Goal: Task Accomplishment & Management: Complete application form

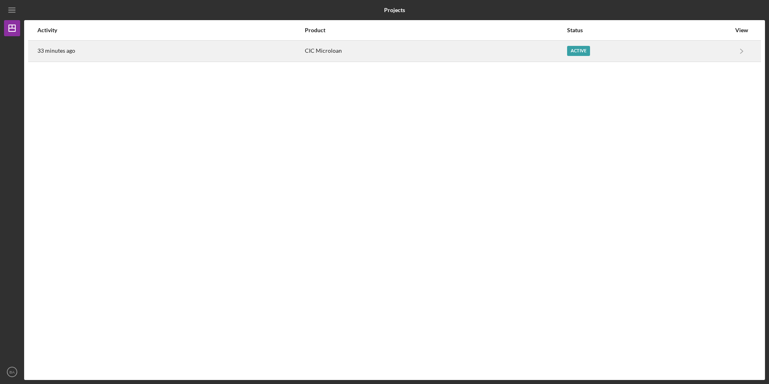
click at [579, 52] on div "Active" at bounding box center [578, 51] width 23 height 10
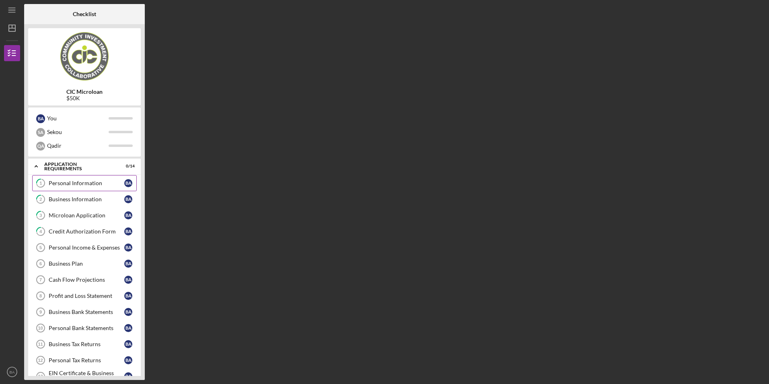
click at [95, 183] on div "Personal Information" at bounding box center [87, 183] width 76 height 6
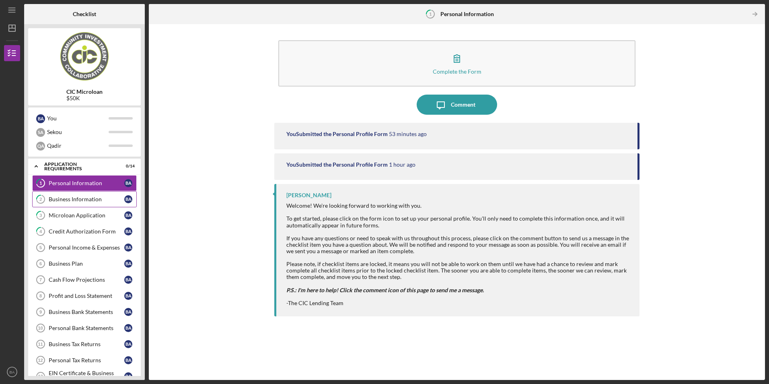
click at [94, 199] on div "Business Information" at bounding box center [87, 199] width 76 height 6
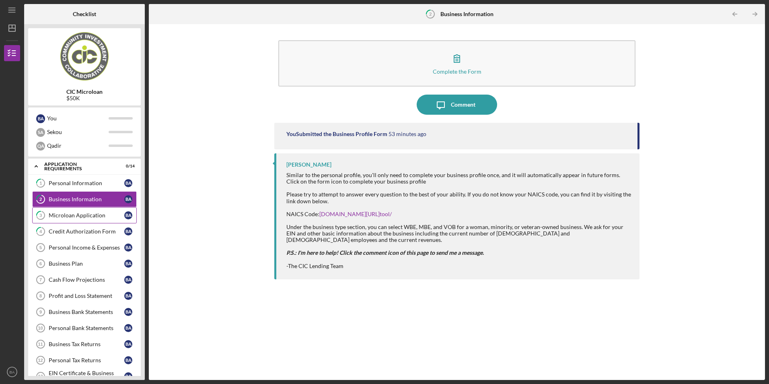
click at [90, 216] on div "Microloan Application" at bounding box center [87, 215] width 76 height 6
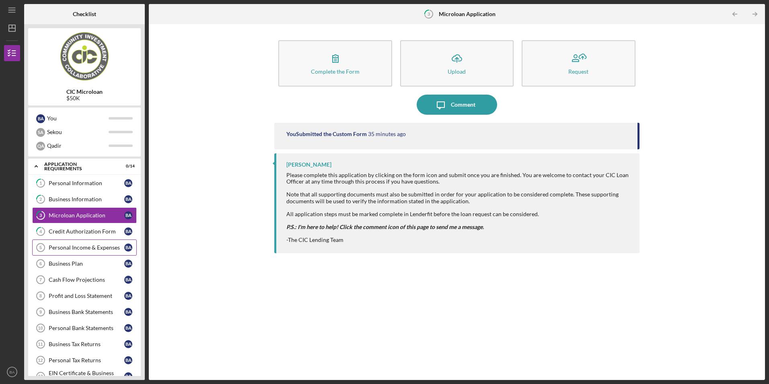
click at [71, 239] on link "Personal Income & Expenses 5 Personal Income & Expenses B A" at bounding box center [84, 247] width 105 height 16
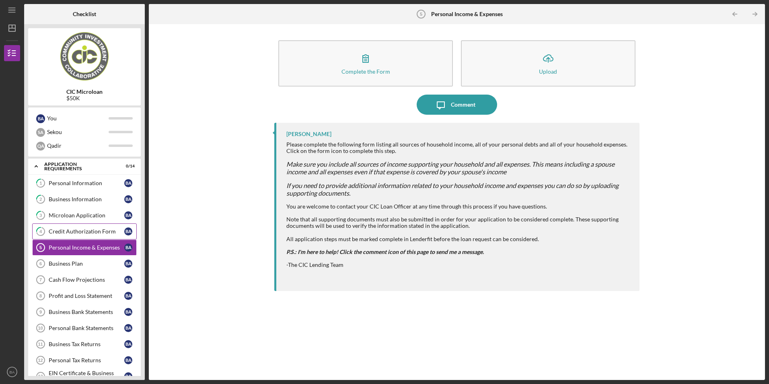
click at [70, 233] on div "Credit Authorization Form" at bounding box center [87, 231] width 76 height 6
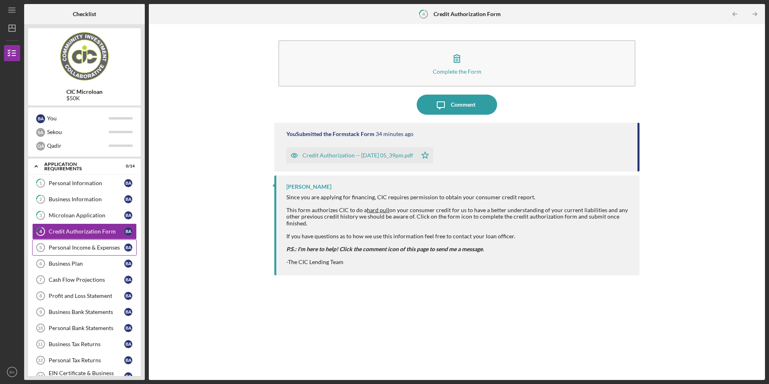
click at [70, 245] on div "Personal Income & Expenses" at bounding box center [87, 247] width 76 height 6
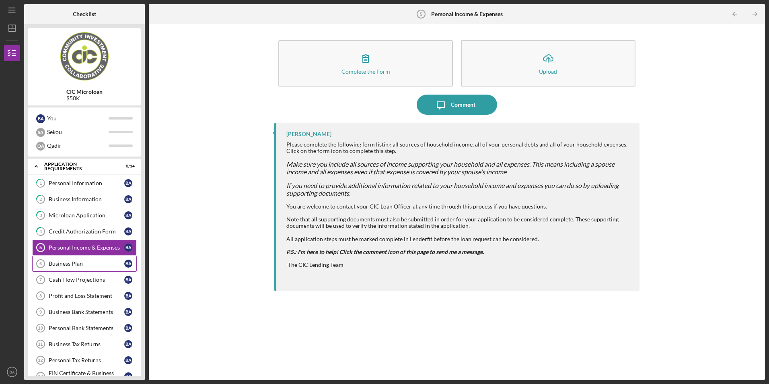
click at [74, 260] on link "Business Plan 6 Business Plan B A" at bounding box center [84, 264] width 105 height 16
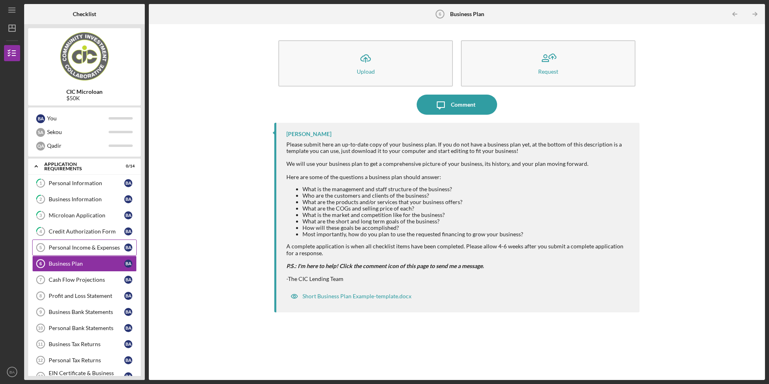
click at [72, 251] on link "Personal Income & Expenses 5 Personal Income & Expenses B A" at bounding box center [84, 247] width 105 height 16
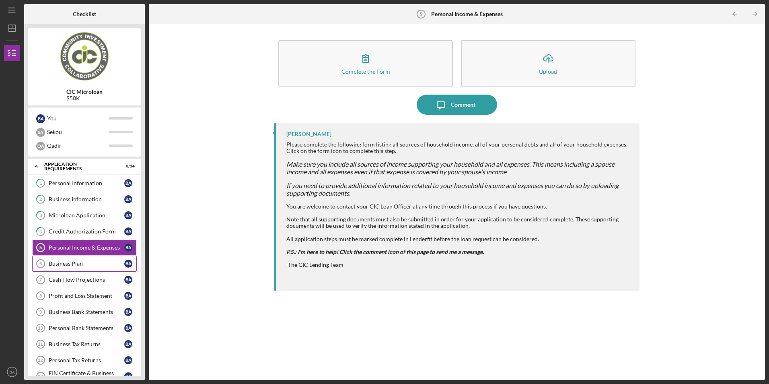
click at [68, 262] on div "Business Plan" at bounding box center [87, 263] width 76 height 6
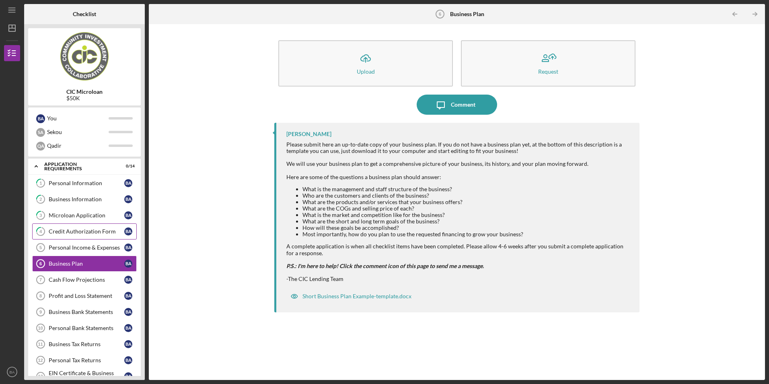
click at [69, 235] on div "Credit Authorization Form" at bounding box center [87, 231] width 76 height 6
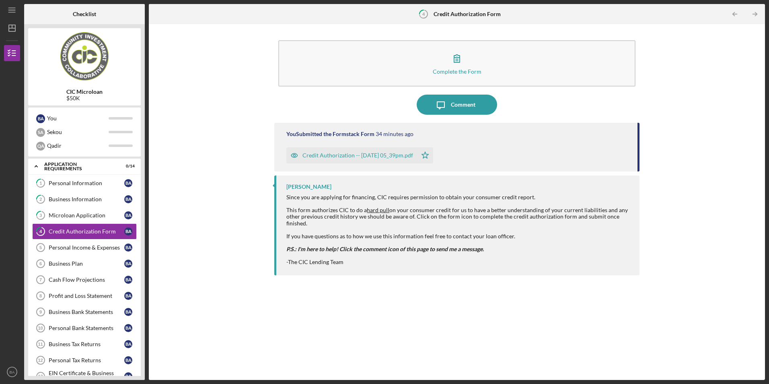
click at [319, 159] on div "Credit Authorization -- 2025-08-21 05_39pm.pdf" at bounding box center [352, 155] width 131 height 16
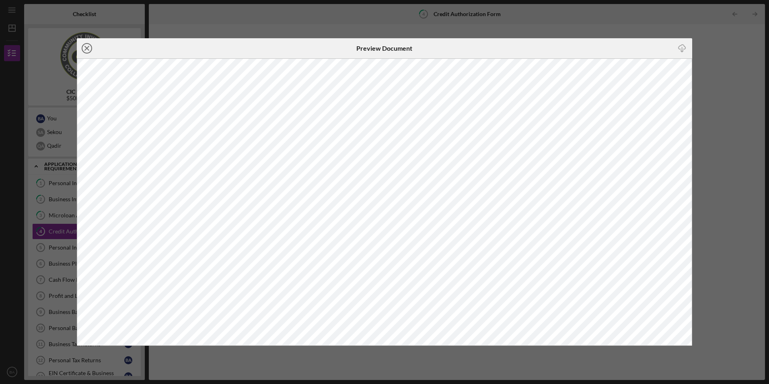
click at [85, 43] on icon "Icon/Close" at bounding box center [87, 48] width 20 height 20
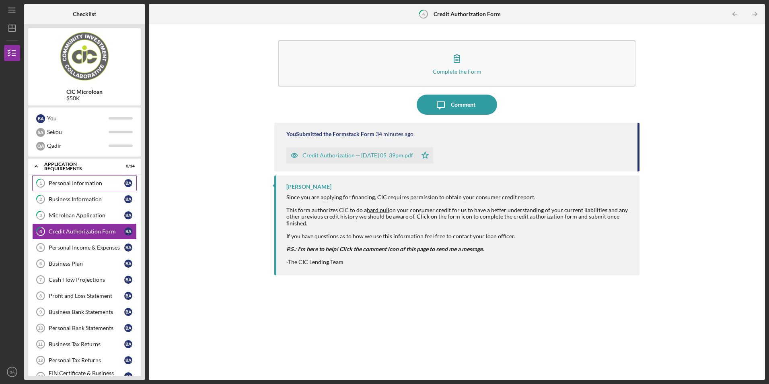
click at [79, 180] on div "Personal Information" at bounding box center [87, 183] width 76 height 6
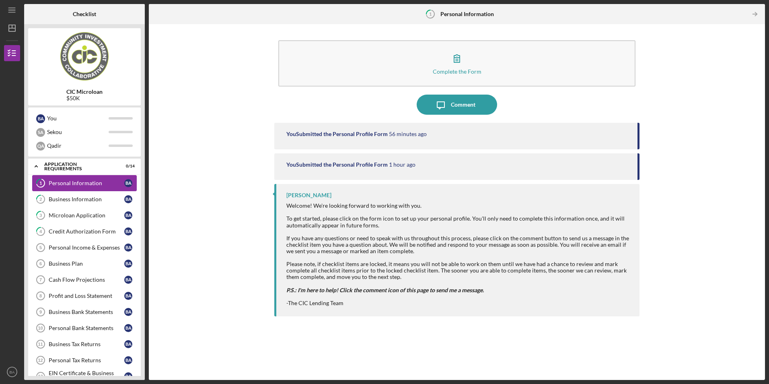
click at [97, 179] on link "1 Personal Information B A" at bounding box center [84, 183] width 105 height 16
click at [77, 202] on div "Business Information" at bounding box center [87, 199] width 76 height 6
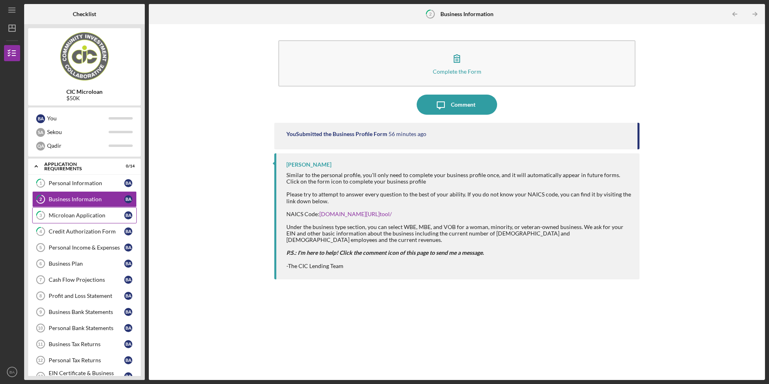
click at [76, 214] on div "Microloan Application" at bounding box center [87, 215] width 76 height 6
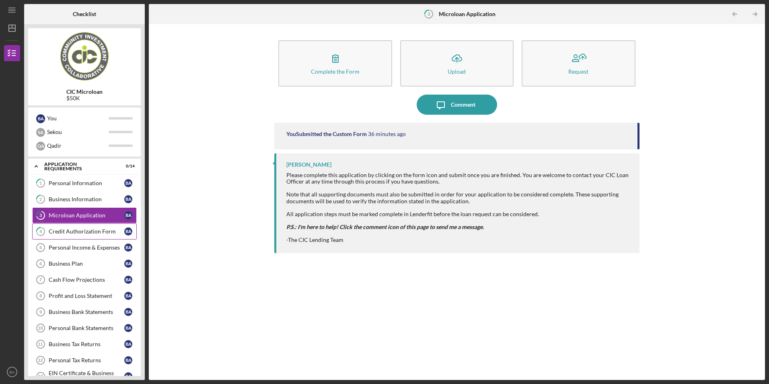
click at [75, 232] on div "Credit Authorization Form" at bounding box center [87, 231] width 76 height 6
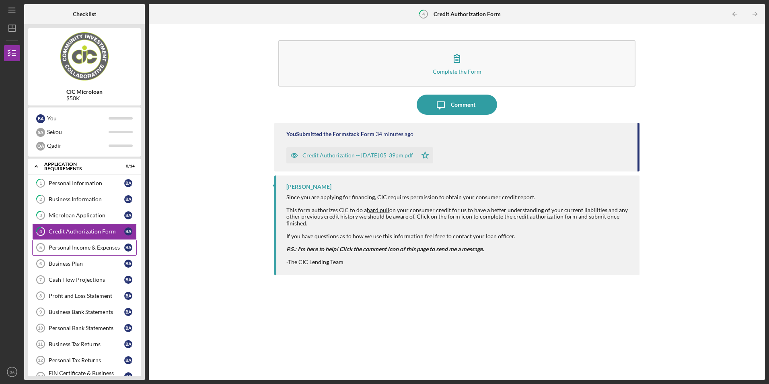
click at [76, 245] on div "Personal Income & Expenses" at bounding box center [87, 247] width 76 height 6
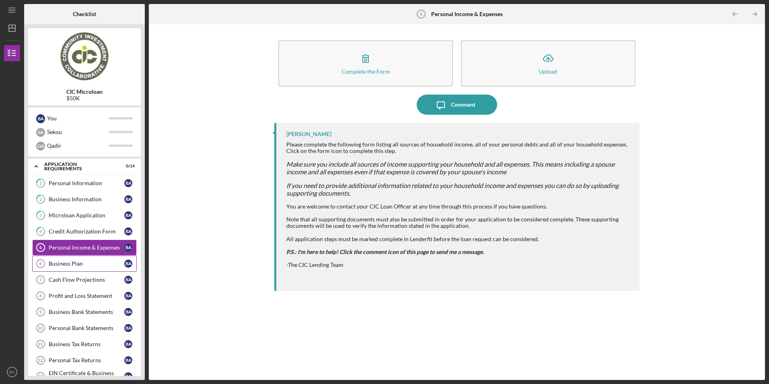
click at [77, 266] on div "Business Plan" at bounding box center [87, 263] width 76 height 6
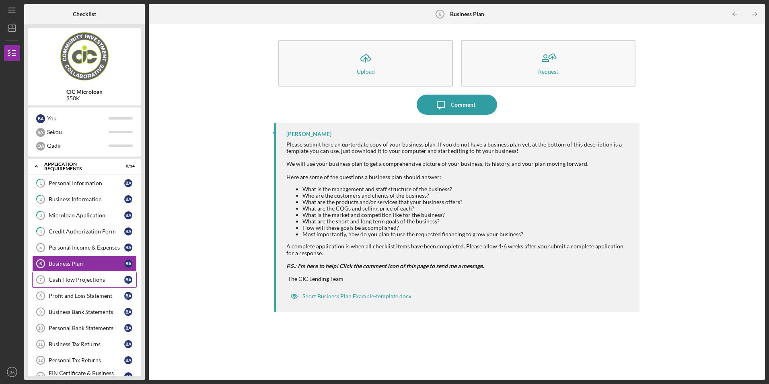
click at [77, 280] on div "Cash Flow Projections" at bounding box center [87, 279] width 76 height 6
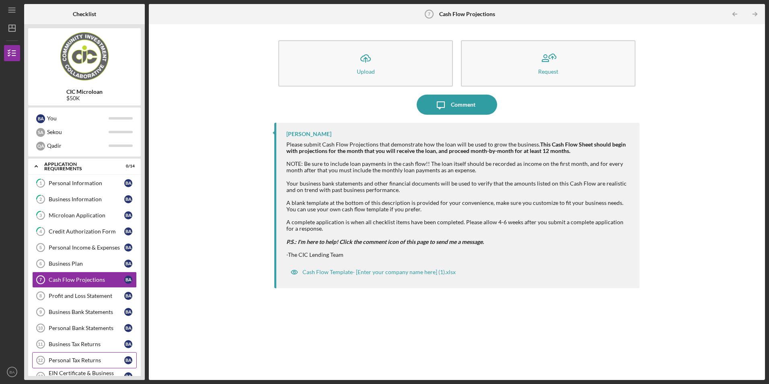
click at [97, 360] on div "Personal Tax Returns" at bounding box center [87, 360] width 76 height 6
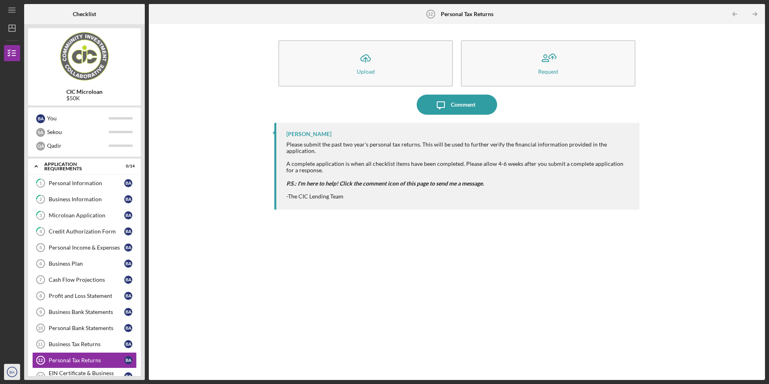
click at [13, 374] on icon "BA" at bounding box center [12, 372] width 16 height 20
click at [27, 353] on link "Logout" at bounding box center [48, 352] width 89 height 16
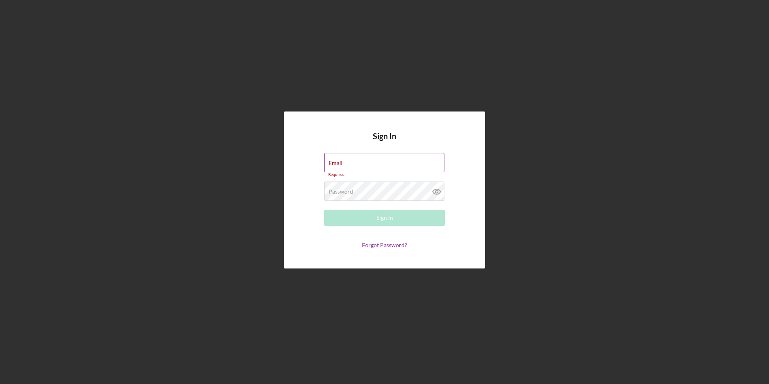
click at [369, 160] on div "Email Required" at bounding box center [384, 165] width 121 height 24
click at [358, 165] on input "Email" at bounding box center [384, 162] width 120 height 19
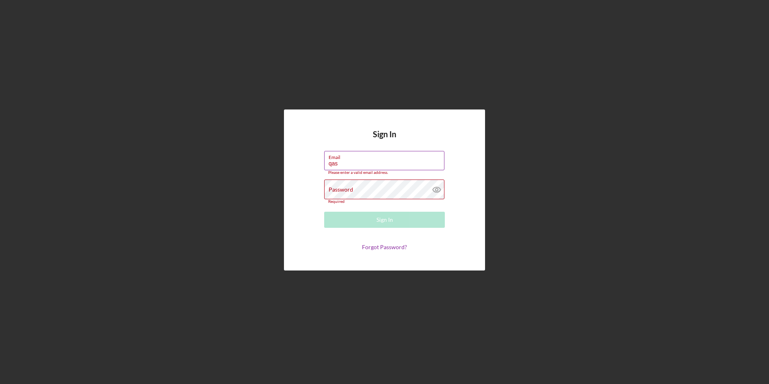
click at [399, 165] on input "qas" at bounding box center [384, 160] width 120 height 19
type input "qas1944@gmail.com"
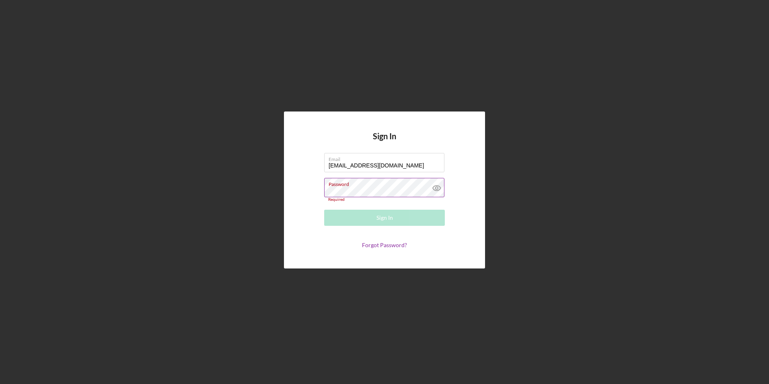
click at [387, 185] on div "Password Required" at bounding box center [384, 190] width 121 height 24
click at [388, 185] on div "Password Required" at bounding box center [384, 190] width 121 height 24
